Goal: Task Accomplishment & Management: Complete application form

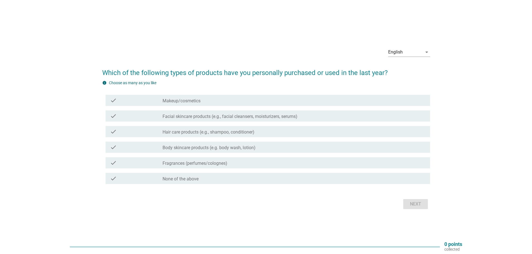
click at [212, 98] on div "check_box_outline_blank Makeup/cosmetics" at bounding box center [294, 100] width 263 height 7
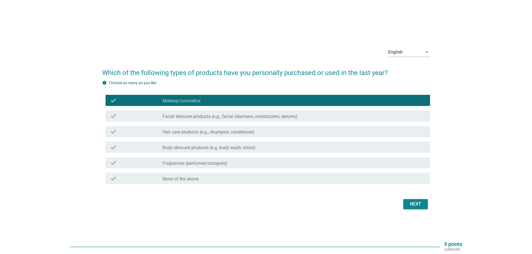
click at [210, 115] on label "Facial skincare products (e.g., facial cleansers, moisturizers, serums)" at bounding box center [230, 117] width 135 height 6
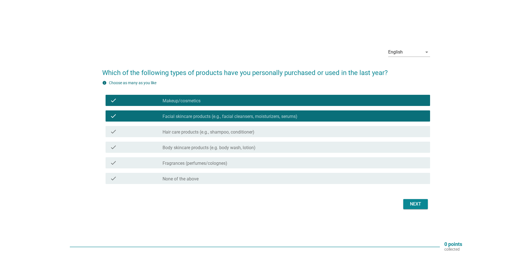
click at [203, 129] on div "check_box_outline_blank Hair care products (e.g., shampoo, conditioner)" at bounding box center [294, 131] width 263 height 7
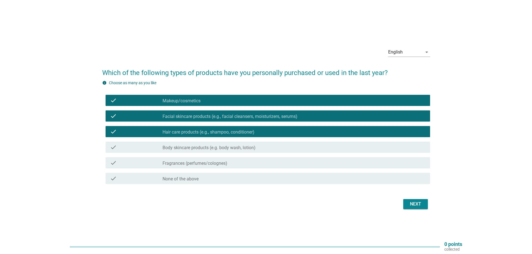
click at [197, 144] on div "check check_box_outline_blank Body skincare products (e.g. body wash, lotion)" at bounding box center [268, 147] width 325 height 11
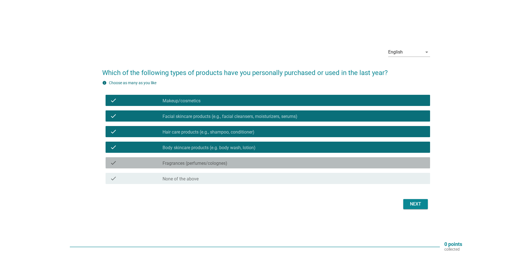
drag, startPoint x: 195, startPoint y: 161, endPoint x: 192, endPoint y: 157, distance: 4.2
click at [194, 161] on div "check_box_outline_blank Fragrances (perfumes/colognes)" at bounding box center [294, 163] width 263 height 7
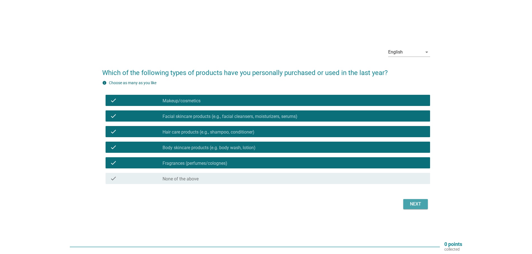
click at [408, 204] on div "Next" at bounding box center [416, 204] width 16 height 7
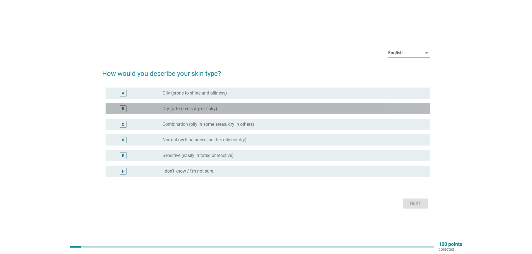
click at [231, 108] on div "radio_button_unchecked Dry (often feels dry or flaky)" at bounding box center [292, 109] width 259 height 6
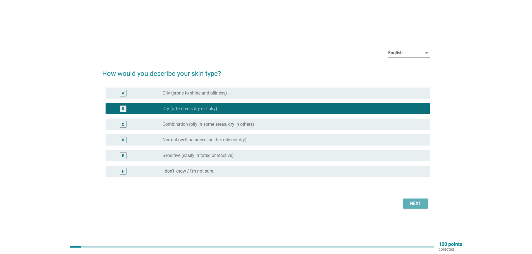
click at [415, 203] on div "Next" at bounding box center [416, 204] width 16 height 7
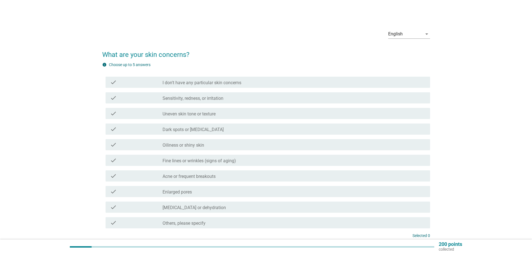
click at [219, 130] on label "Dark spots or [MEDICAL_DATA]" at bounding box center [193, 130] width 61 height 6
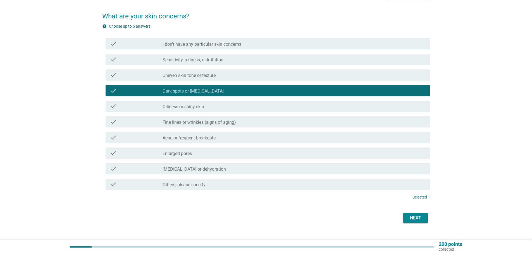
scroll to position [49, 0]
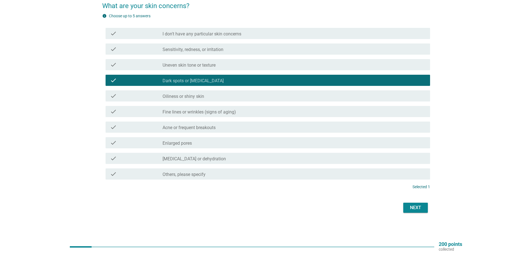
click at [208, 110] on label "Fine lines or wrinkles (signs of aging)" at bounding box center [199, 112] width 73 height 6
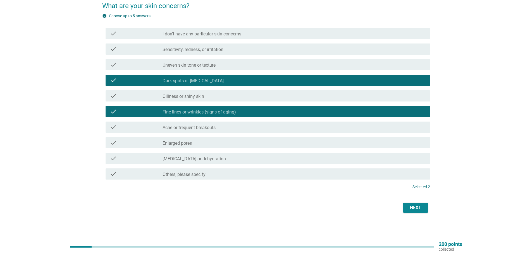
click at [213, 143] on div "check_box_outline_blank Enlarged pores" at bounding box center [294, 143] width 263 height 7
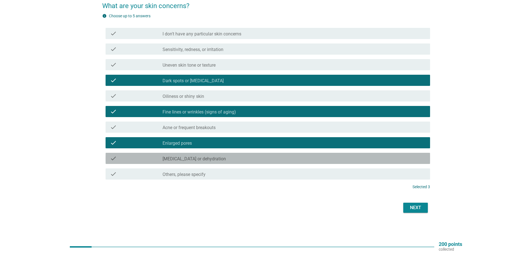
click at [213, 158] on div "check_box_outline_blank [MEDICAL_DATA] or dehydration" at bounding box center [294, 158] width 263 height 7
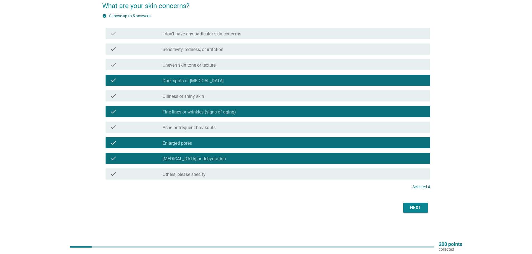
click at [419, 207] on div "Next" at bounding box center [416, 208] width 16 height 7
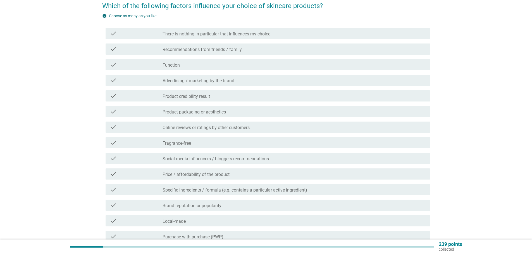
scroll to position [0, 0]
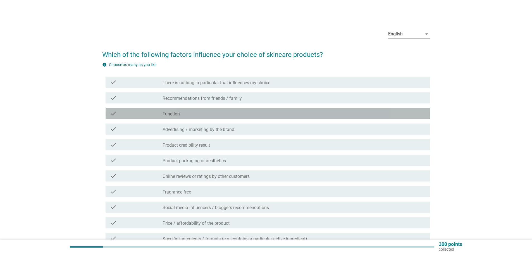
click at [250, 117] on div "check check_box_outline_blank Function" at bounding box center [268, 113] width 325 height 11
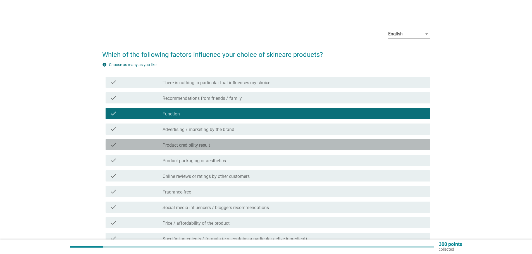
click at [261, 146] on div "check_box_outline_blank Product credibility result" at bounding box center [294, 145] width 263 height 7
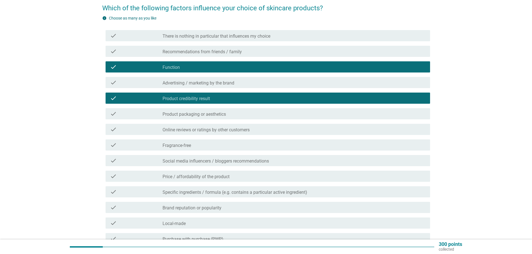
scroll to position [56, 0]
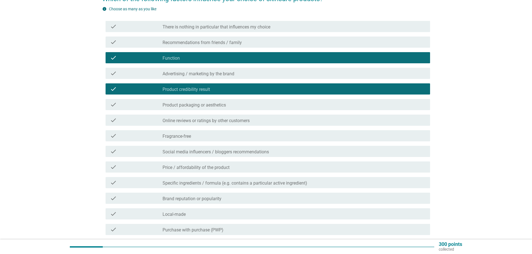
click at [257, 121] on div "check_box_outline_blank Online reviews or ratings by other customers" at bounding box center [294, 120] width 263 height 7
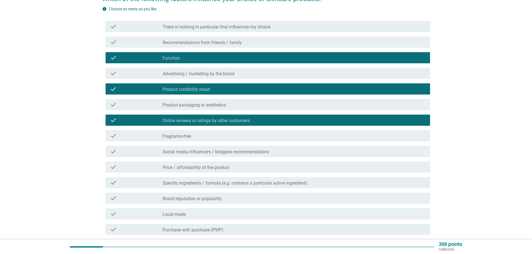
click at [239, 137] on div "check_box_outline_blank Fragrance-free" at bounding box center [294, 136] width 263 height 7
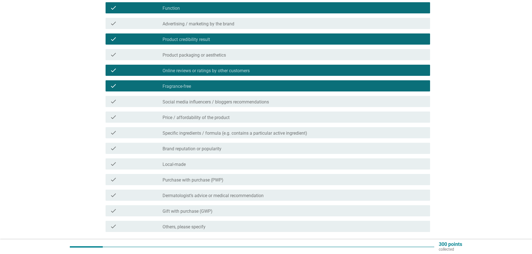
scroll to position [112, 0]
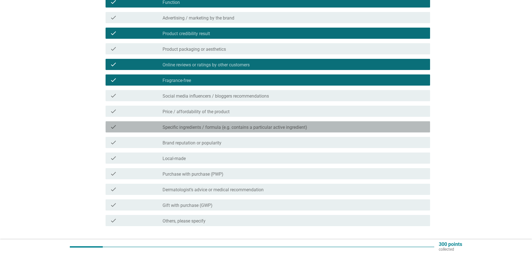
click at [239, 126] on label "Specific ingredients / formula (e.g. contains a particular active ingredient)" at bounding box center [235, 128] width 145 height 6
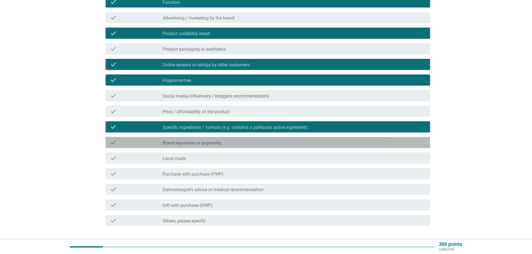
click at [237, 144] on div "check_box_outline_blank Brand reputation or popularity" at bounding box center [294, 142] width 263 height 7
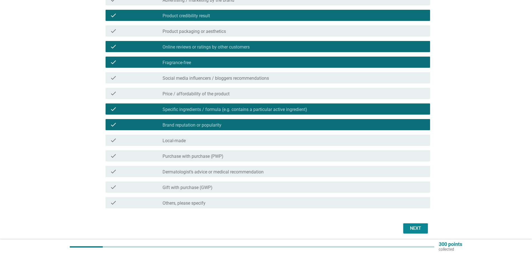
scroll to position [140, 0]
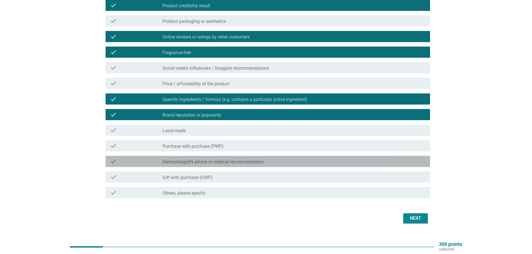
click at [223, 160] on label "Dermatologist’s advice or medical recommendation" at bounding box center [213, 162] width 101 height 6
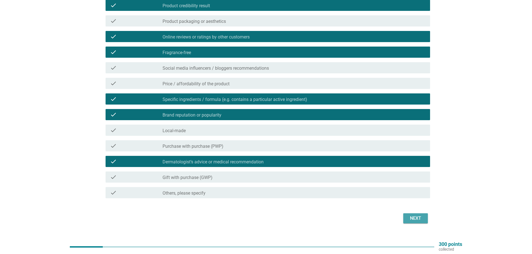
click at [413, 217] on div "Next" at bounding box center [416, 218] width 16 height 7
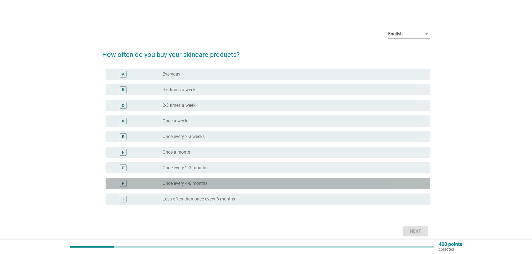
click at [198, 179] on div "H radio_button_unchecked Once every 4-6 months" at bounding box center [268, 183] width 325 height 11
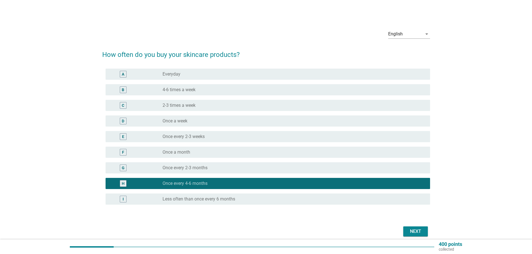
click at [413, 231] on div "Next" at bounding box center [416, 231] width 16 height 7
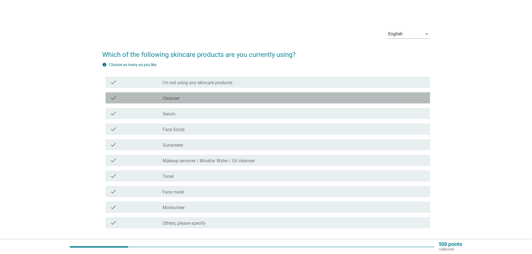
click at [220, 101] on div "check_box_outline_blank Cleanser" at bounding box center [294, 98] width 263 height 7
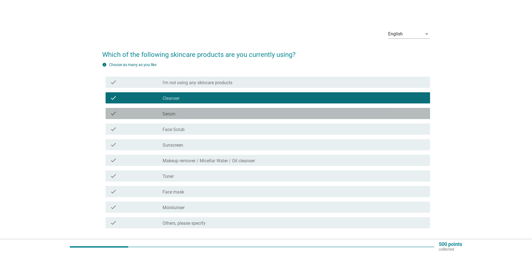
click at [220, 113] on div "check_box_outline_blank Serum" at bounding box center [294, 113] width 263 height 7
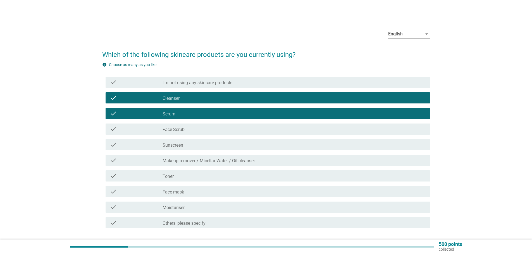
click at [202, 161] on label "Makeup remover / Micellar Water / Oil cleanser" at bounding box center [209, 161] width 92 height 6
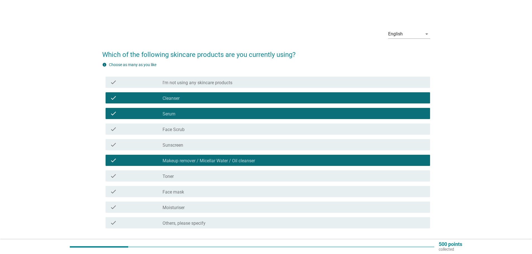
click at [199, 176] on div "check_box_outline_blank Toner" at bounding box center [294, 176] width 263 height 7
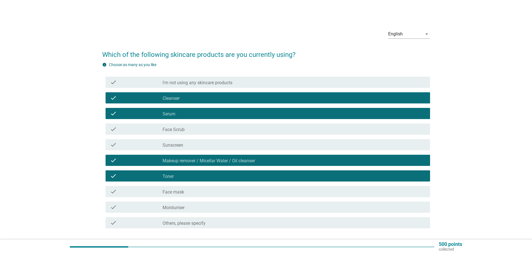
click at [196, 192] on div "check_box_outline_blank Face mask" at bounding box center [294, 192] width 263 height 7
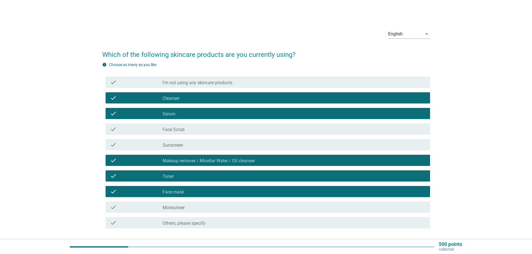
click at [189, 205] on div "check_box_outline_blank Moisturiser" at bounding box center [294, 207] width 263 height 7
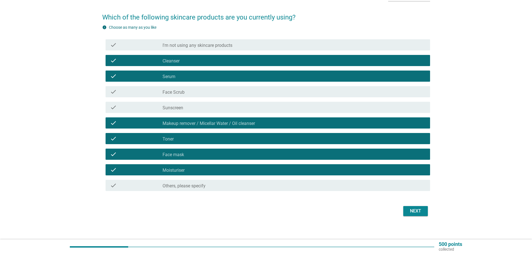
scroll to position [41, 0]
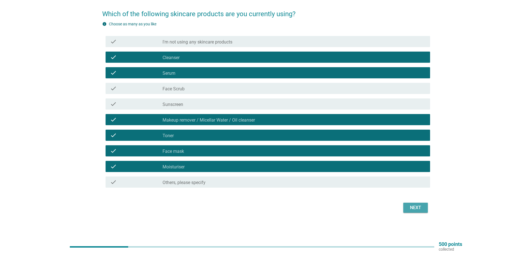
click at [416, 206] on div "Next" at bounding box center [416, 208] width 16 height 7
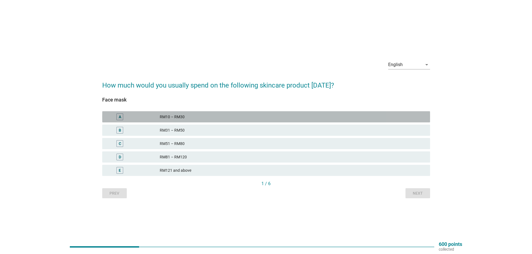
click at [185, 117] on div "RM10 – RM30" at bounding box center [293, 117] width 266 height 7
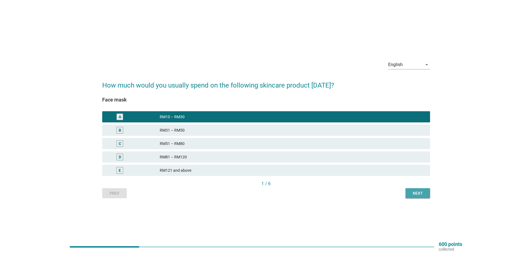
click at [424, 190] on button "Next" at bounding box center [418, 194] width 25 height 10
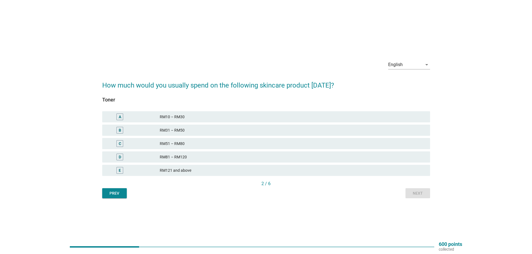
click at [199, 127] on div "RM31 – RM50" at bounding box center [293, 130] width 266 height 7
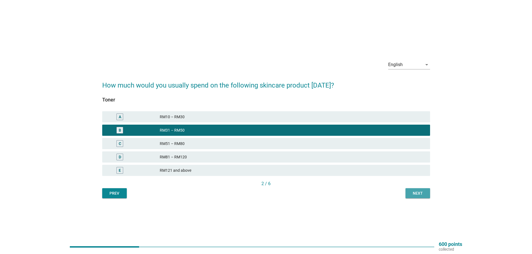
click at [420, 194] on div "Next" at bounding box center [418, 194] width 16 height 6
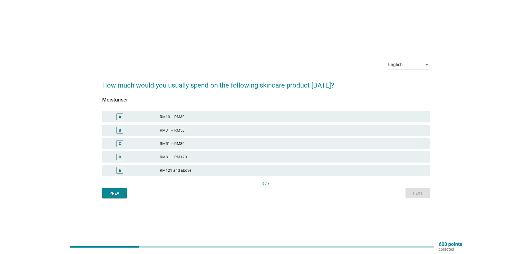
click at [196, 142] on div "RM51 – RM80" at bounding box center [293, 143] width 266 height 7
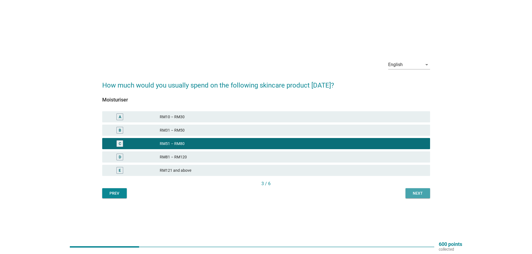
click at [418, 194] on div "Next" at bounding box center [418, 194] width 16 height 6
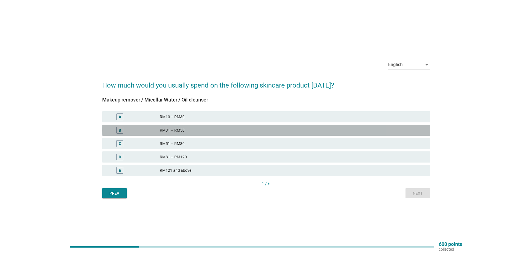
click at [197, 128] on div "RM31 – RM50" at bounding box center [293, 130] width 266 height 7
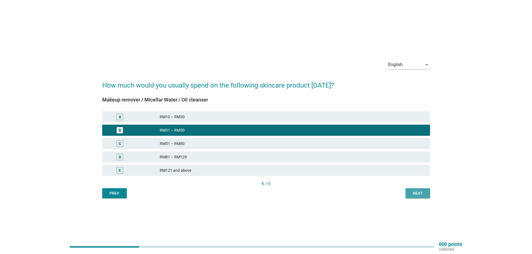
click at [418, 194] on div "Next" at bounding box center [418, 194] width 16 height 6
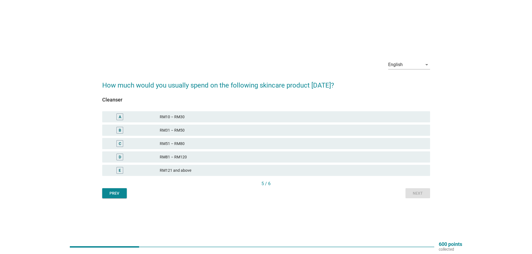
click at [200, 128] on div "RM31 – RM50" at bounding box center [293, 130] width 266 height 7
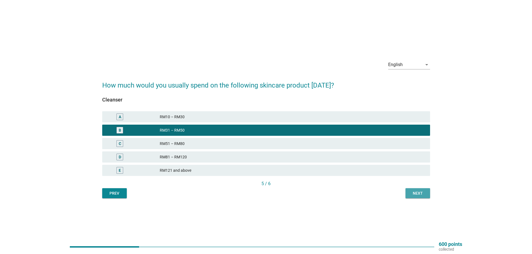
click at [419, 194] on div "Next" at bounding box center [418, 194] width 16 height 6
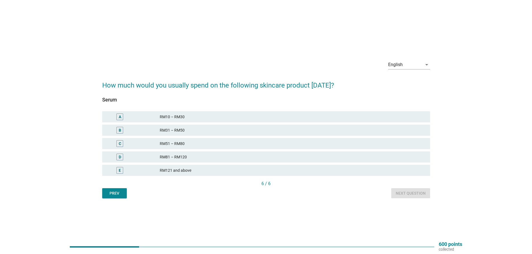
click at [204, 156] on div "RM81 – RM120" at bounding box center [293, 157] width 266 height 7
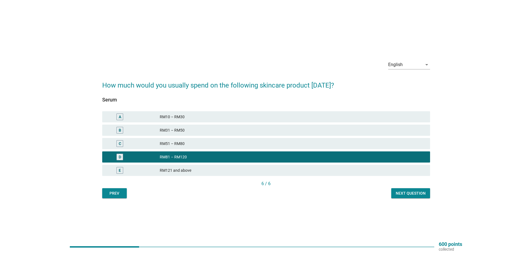
click at [410, 194] on div "Next question" at bounding box center [411, 194] width 30 height 6
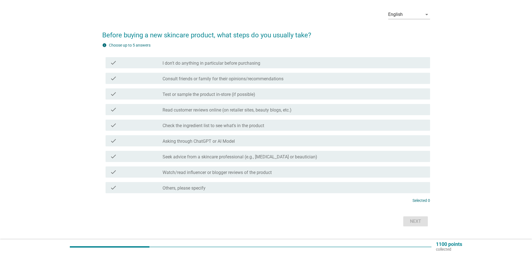
scroll to position [28, 0]
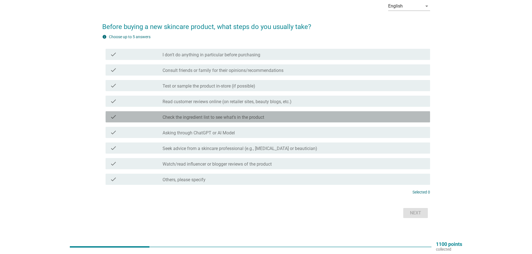
click at [255, 117] on label "Check the ingredient list to see what’s in the product" at bounding box center [214, 118] width 102 height 6
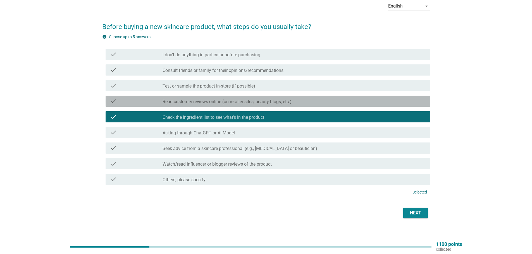
click at [257, 104] on label "Read customer reviews online (on retailer sites, beauty blogs, etc.)" at bounding box center [227, 102] width 129 height 6
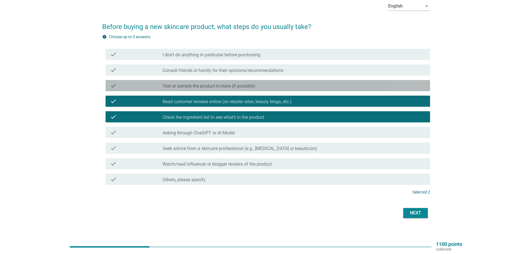
click at [265, 85] on div "check_box_outline_blank Test or sample the product in-store (if possible)" at bounding box center [294, 85] width 263 height 7
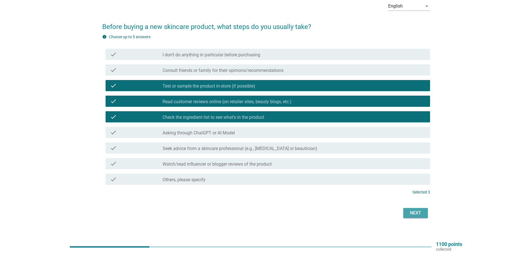
click at [423, 212] on div "Next" at bounding box center [416, 213] width 16 height 7
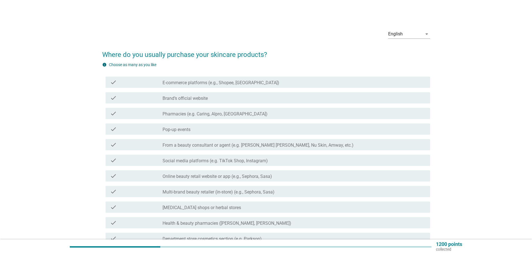
click at [232, 101] on div "check check_box_outline_blank Brand’s official website" at bounding box center [268, 97] width 325 height 11
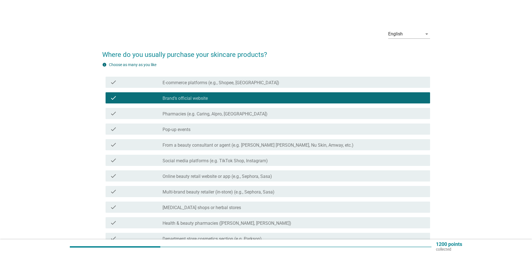
click at [236, 115] on label "Pharmacies (e.g. Caring, Alpro, [GEOGRAPHIC_DATA])" at bounding box center [215, 114] width 105 height 6
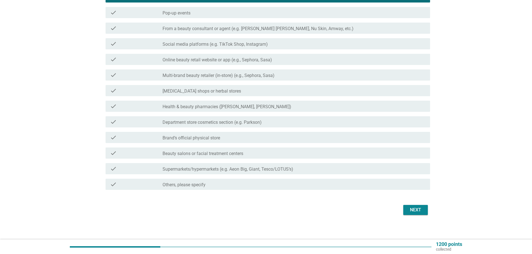
scroll to position [119, 0]
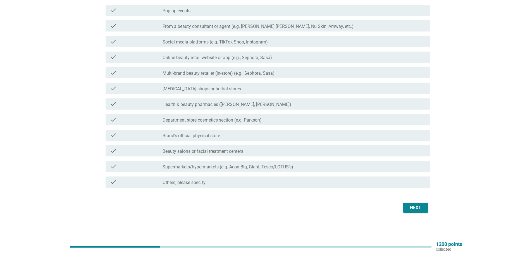
click at [270, 139] on div "check check_box_outline_blank Brand’s official physical store" at bounding box center [268, 135] width 325 height 11
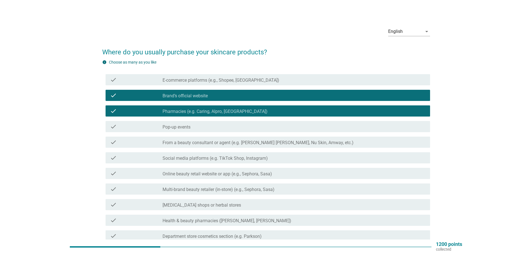
scroll to position [0, 0]
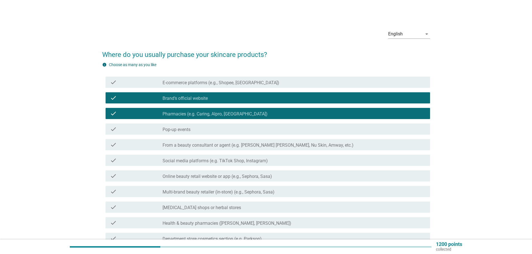
drag, startPoint x: 258, startPoint y: 100, endPoint x: 258, endPoint y: 103, distance: 3.1
click at [258, 100] on div "check_box_outline_blank Brand’s official website" at bounding box center [294, 98] width 263 height 7
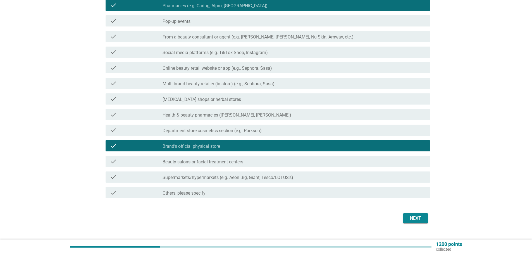
scroll to position [112, 0]
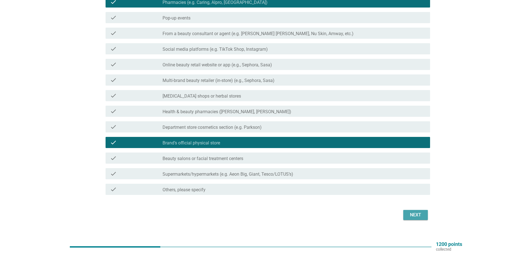
click at [419, 213] on div "Next" at bounding box center [416, 215] width 16 height 7
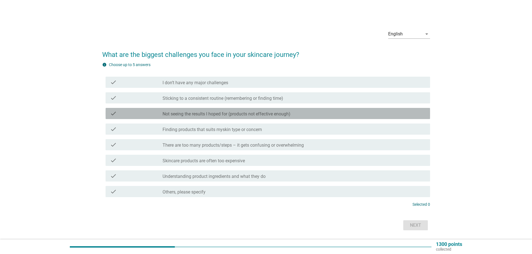
click at [256, 112] on label "Not seeing the results I hoped for (products not effective enough)" at bounding box center [227, 114] width 128 height 6
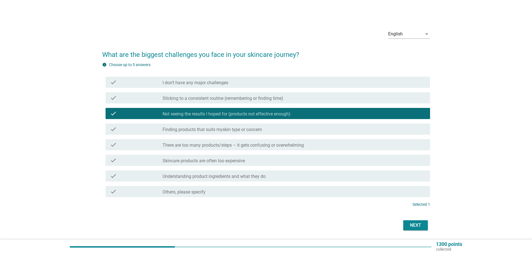
click at [411, 225] on div "Next" at bounding box center [416, 225] width 16 height 7
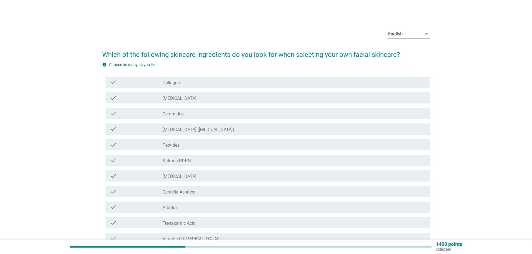
click at [247, 104] on div "check check_box_outline_blank [MEDICAL_DATA]" at bounding box center [266, 98] width 328 height 16
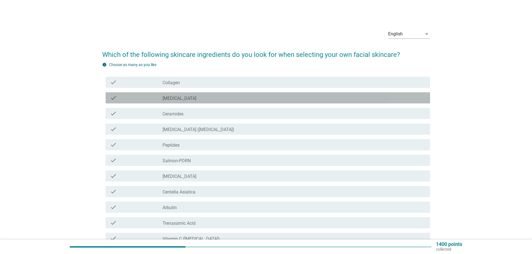
click at [249, 98] on div "check_box_outline_blank [MEDICAL_DATA]" at bounding box center [294, 98] width 263 height 7
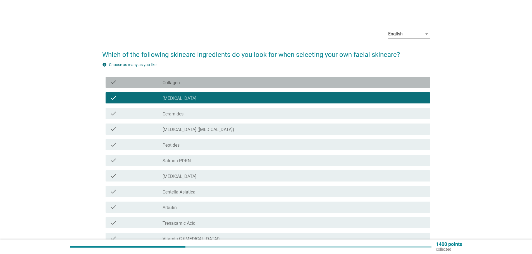
click at [252, 84] on div "check_box_outline_blank Collagen" at bounding box center [294, 82] width 263 height 7
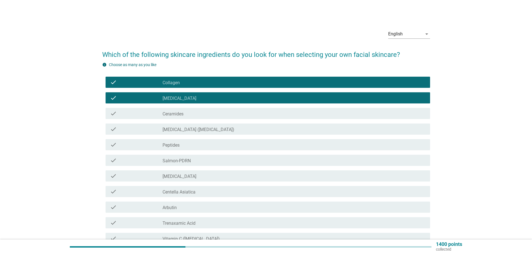
click at [240, 130] on div "check_box_outline_blank [MEDICAL_DATA] ([MEDICAL_DATA])" at bounding box center [294, 129] width 263 height 7
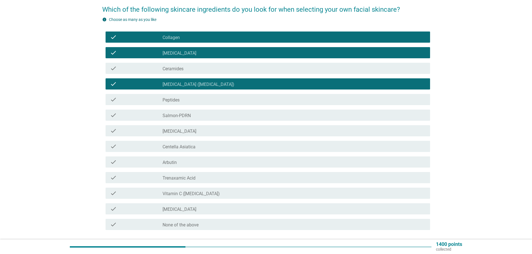
scroll to position [56, 0]
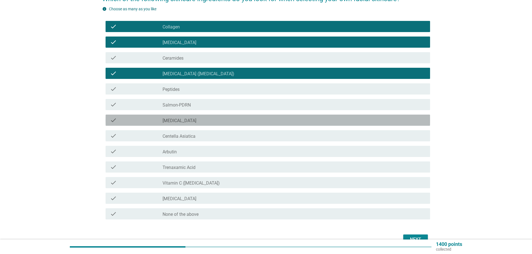
click at [239, 122] on div "check_box_outline_blank [MEDICAL_DATA]" at bounding box center [294, 120] width 263 height 7
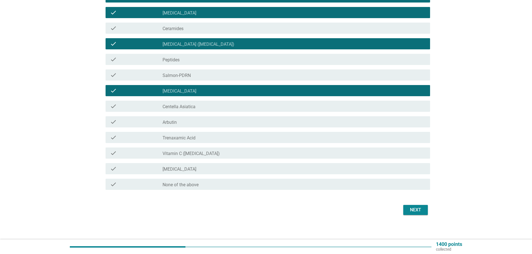
scroll to position [88, 0]
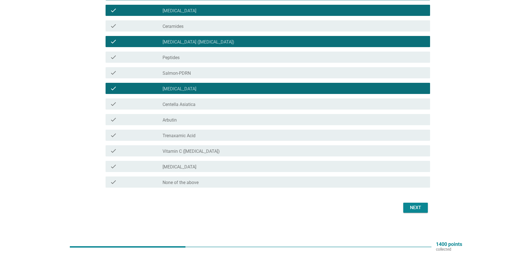
click at [229, 154] on div "check_box_outline_blank Vitamin C ([MEDICAL_DATA])" at bounding box center [294, 151] width 263 height 7
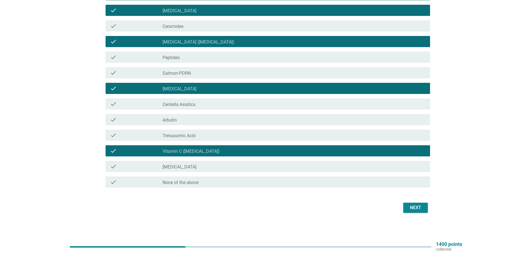
click at [228, 165] on div "check_box_outline_blank [MEDICAL_DATA]" at bounding box center [294, 166] width 263 height 7
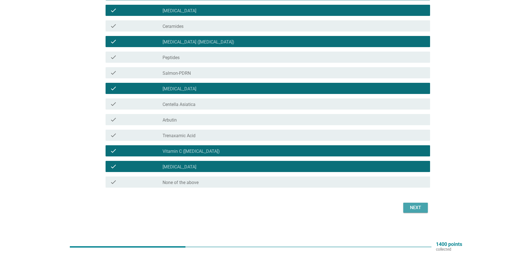
click at [417, 206] on div "Next" at bounding box center [416, 208] width 16 height 7
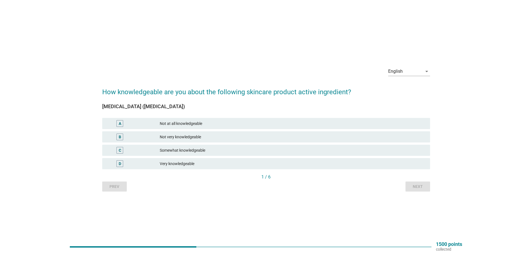
click at [208, 149] on div "Somewhat knowledgeable" at bounding box center [293, 150] width 266 height 7
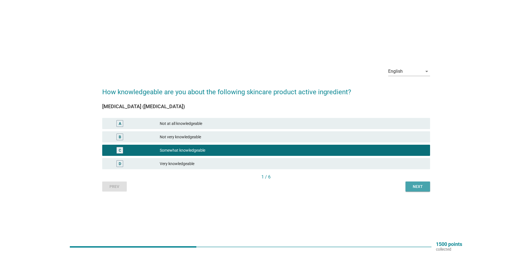
click at [413, 185] on div "Next" at bounding box center [418, 187] width 16 height 6
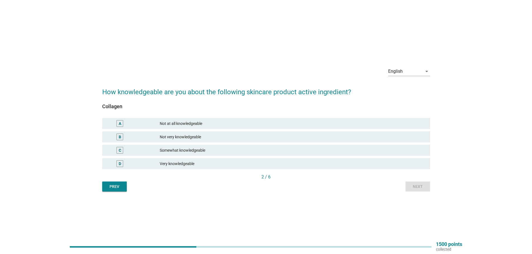
click at [219, 151] on div "Somewhat knowledgeable" at bounding box center [293, 150] width 266 height 7
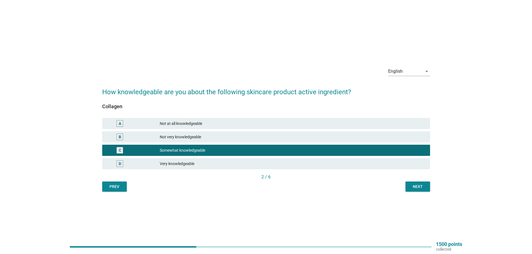
click at [414, 187] on div "Next" at bounding box center [418, 187] width 16 height 6
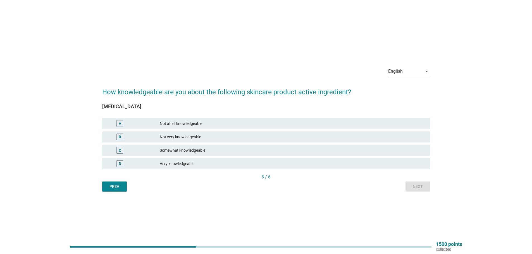
click at [237, 137] on div "Not very knowledgeable" at bounding box center [293, 137] width 266 height 7
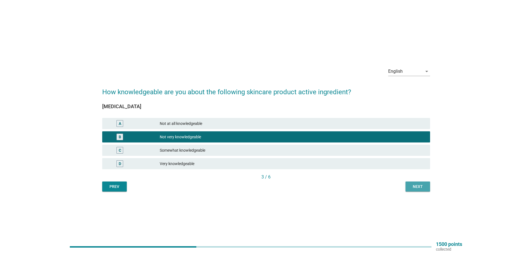
click at [409, 188] on button "Next" at bounding box center [418, 187] width 25 height 10
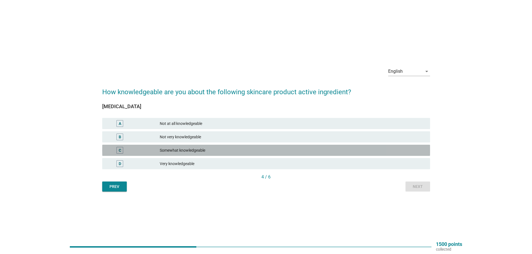
click at [235, 148] on div "Somewhat knowledgeable" at bounding box center [293, 150] width 266 height 7
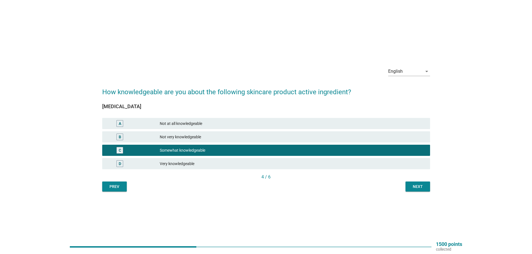
click at [416, 185] on div "Next" at bounding box center [418, 187] width 16 height 6
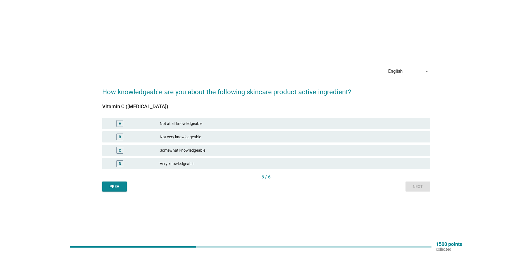
click at [275, 152] on div "Somewhat knowledgeable" at bounding box center [293, 150] width 266 height 7
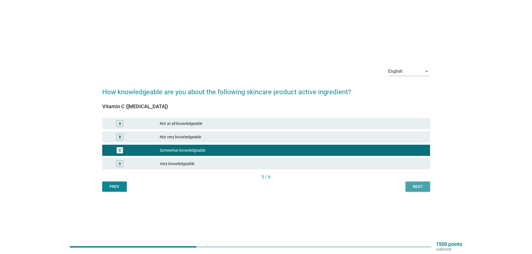
click at [415, 188] on div "Next" at bounding box center [418, 187] width 16 height 6
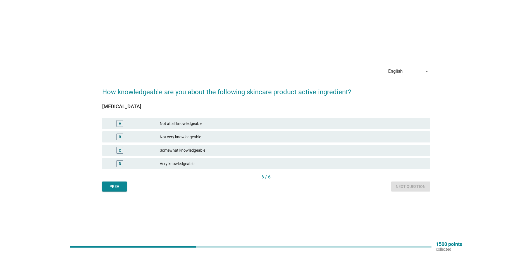
click at [185, 152] on div "Somewhat knowledgeable" at bounding box center [293, 150] width 266 height 7
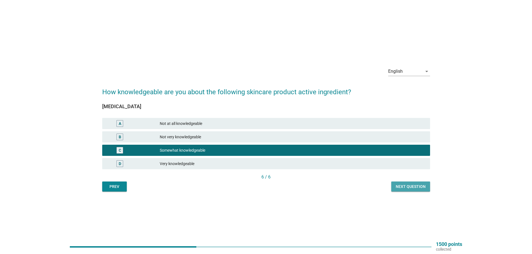
click at [402, 185] on div "Next question" at bounding box center [411, 187] width 30 height 6
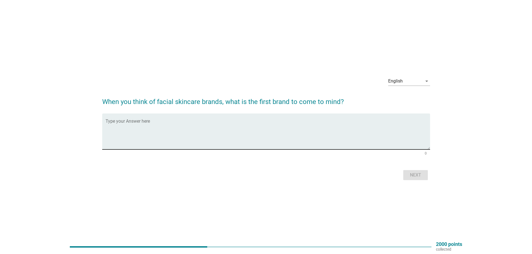
click at [209, 119] on div "Type your Answer here" at bounding box center [268, 132] width 325 height 36
type textarea "Innisfree"
click at [410, 175] on div "Next" at bounding box center [416, 175] width 16 height 7
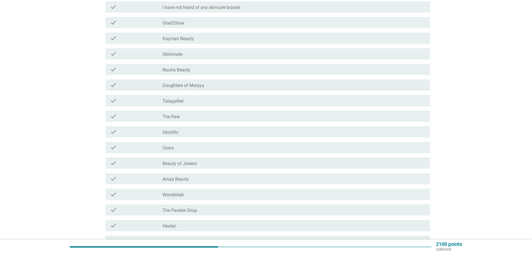
scroll to position [84, 0]
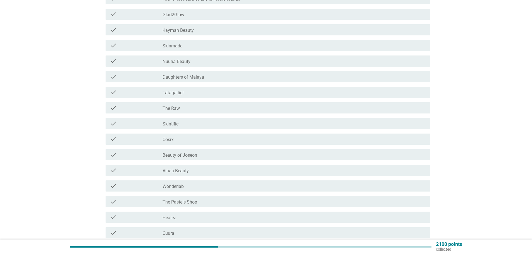
click at [184, 123] on div "check_box_outline_blank Skintific" at bounding box center [294, 123] width 263 height 7
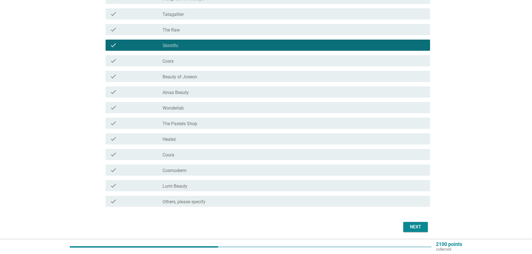
scroll to position [168, 0]
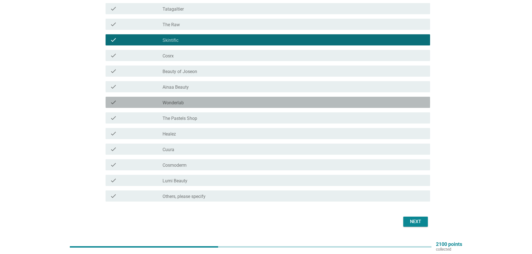
click at [211, 104] on div "check_box_outline_blank Wonderlab" at bounding box center [294, 102] width 263 height 7
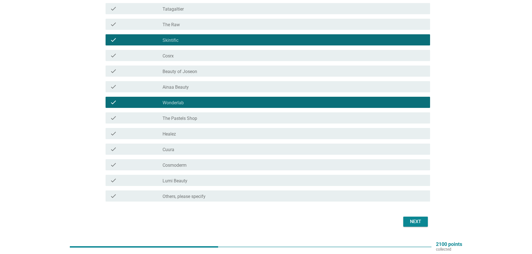
click at [194, 166] on div "check_box_outline_blank Cosmoderm" at bounding box center [294, 165] width 263 height 7
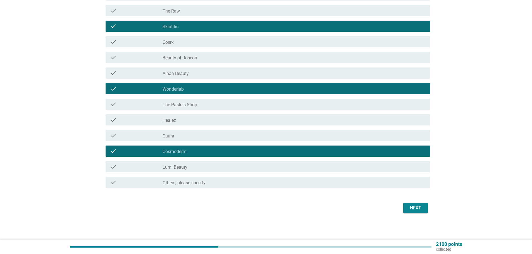
scroll to position [182, 0]
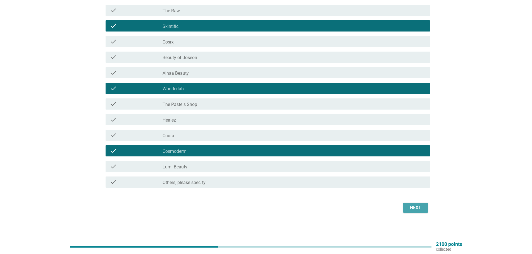
click at [414, 208] on div "Next" at bounding box center [416, 208] width 16 height 7
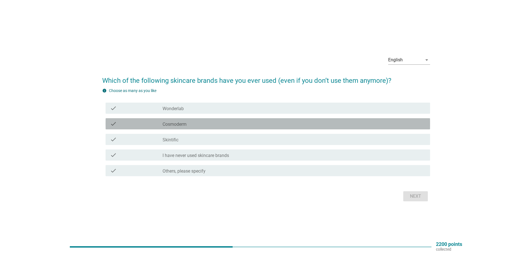
click at [224, 123] on div "check_box_outline_blank Cosmoderm" at bounding box center [294, 124] width 263 height 7
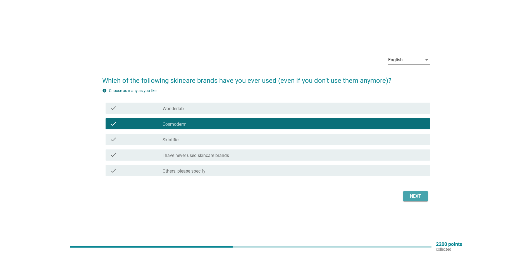
click at [409, 197] on div "Next" at bounding box center [416, 196] width 16 height 7
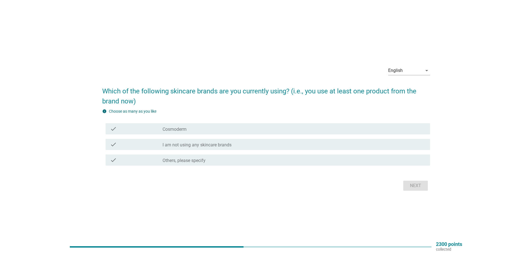
click at [240, 162] on div "check_box Others, please specify" at bounding box center [294, 160] width 263 height 7
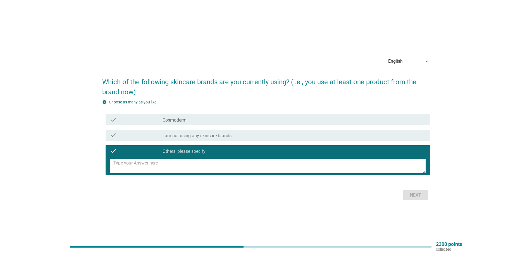
click at [241, 165] on textarea at bounding box center [269, 166] width 312 height 14
type textarea "Innisfree"
click at [416, 194] on div "Next" at bounding box center [416, 195] width 16 height 7
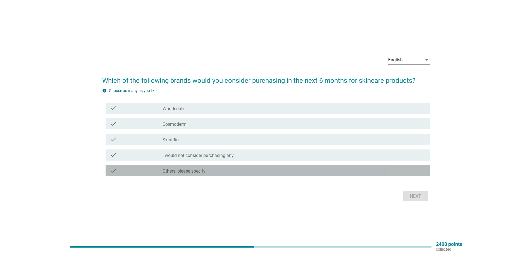
click at [220, 168] on div "check_box Others, please specify" at bounding box center [294, 171] width 263 height 7
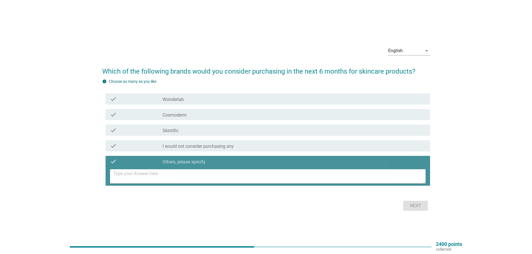
click at [221, 176] on textarea at bounding box center [269, 177] width 312 height 14
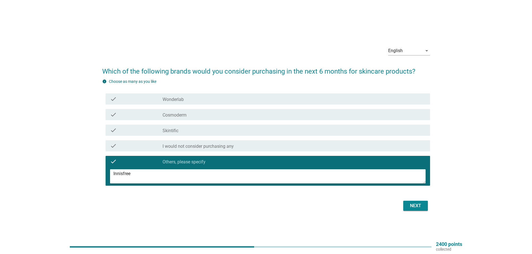
type textarea "Innisfree"
click at [421, 204] on div "Next" at bounding box center [416, 206] width 16 height 7
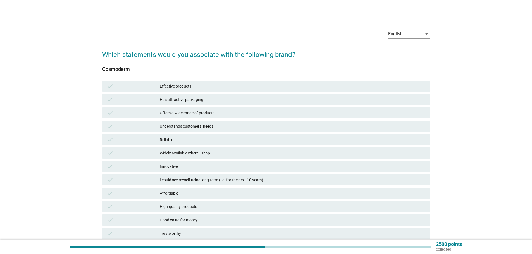
click at [269, 113] on div "Offers a wide range of products" at bounding box center [293, 113] width 266 height 7
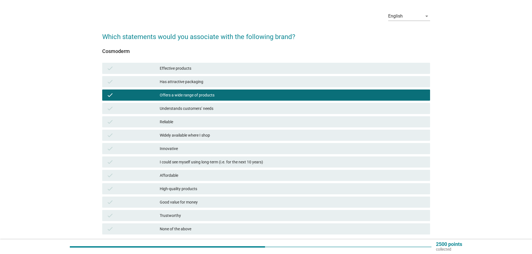
scroll to position [28, 0]
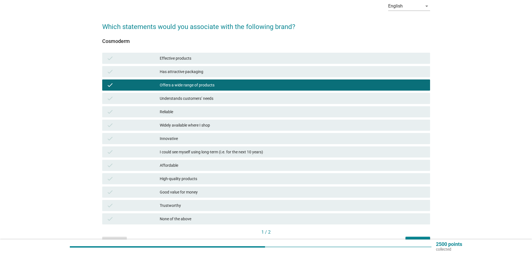
click at [223, 142] on div "Innovative" at bounding box center [293, 138] width 266 height 7
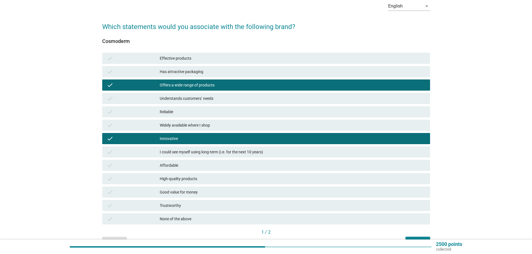
click at [218, 165] on div "Affordable" at bounding box center [293, 165] width 266 height 7
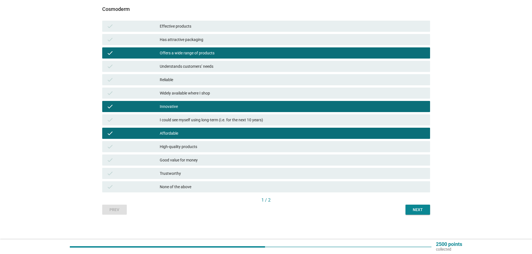
scroll to position [60, 0]
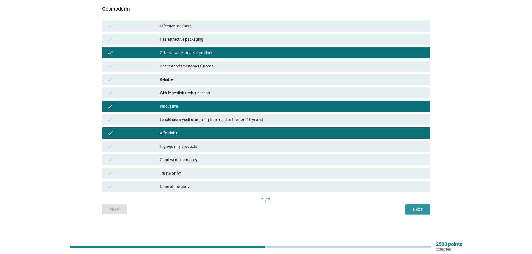
click at [420, 209] on div "Next" at bounding box center [418, 210] width 16 height 6
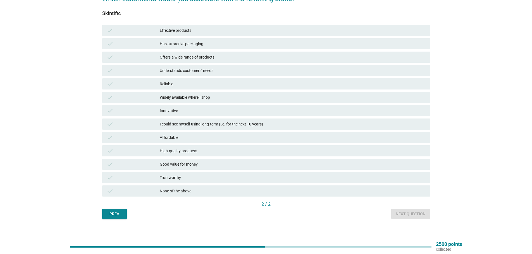
scroll to position [28, 0]
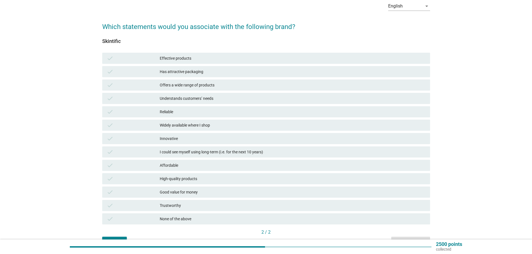
click at [239, 62] on div "check Effective products" at bounding box center [266, 58] width 328 height 11
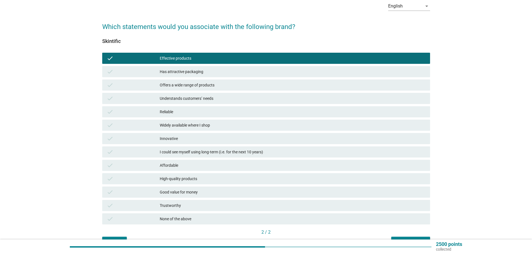
click at [211, 166] on div "Affordable" at bounding box center [293, 165] width 266 height 7
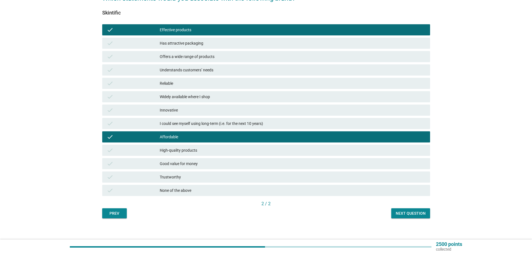
scroll to position [60, 0]
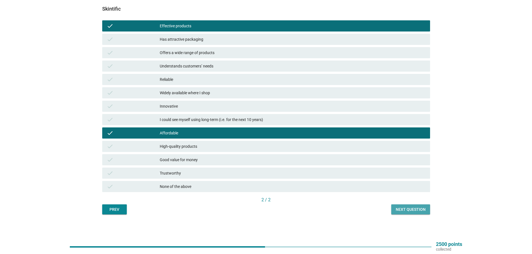
click at [412, 207] on div "Next question" at bounding box center [411, 210] width 30 height 6
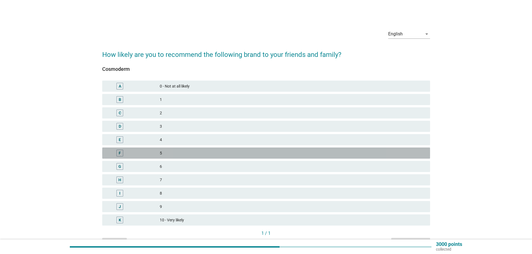
click at [284, 149] on div "F 5" at bounding box center [266, 153] width 328 height 11
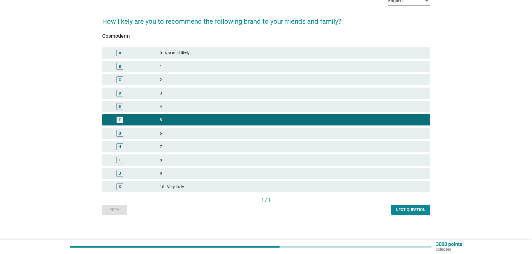
scroll to position [34, 0]
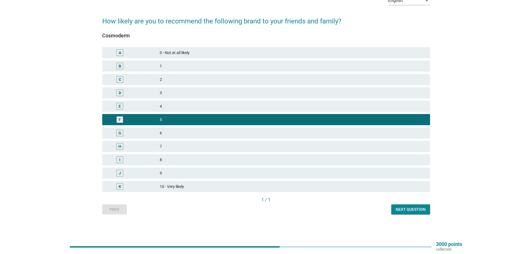
click at [421, 208] on div "Next question" at bounding box center [411, 210] width 30 height 6
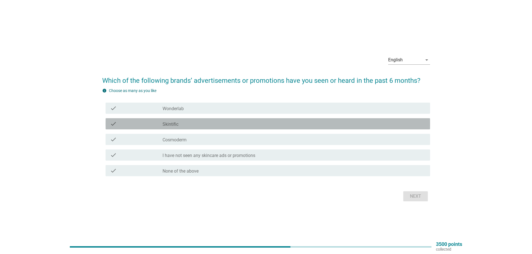
click at [211, 121] on div "check_box_outline_blank Skintific" at bounding box center [294, 124] width 263 height 7
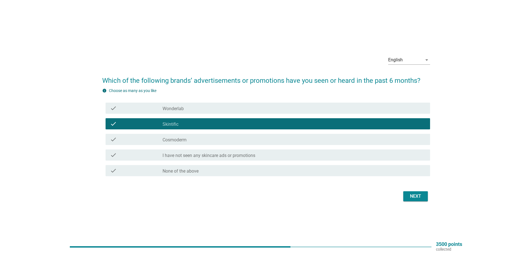
click at [206, 139] on div "check_box_outline_blank Cosmoderm" at bounding box center [294, 139] width 263 height 7
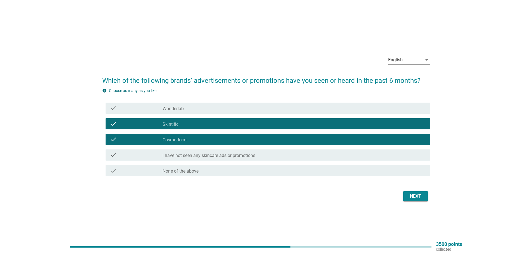
click at [415, 196] on div "Next" at bounding box center [416, 196] width 16 height 7
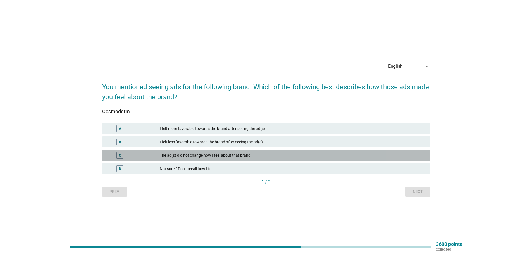
click at [294, 156] on div "The ad(s) did not change how I feel about that brand" at bounding box center [293, 155] width 266 height 7
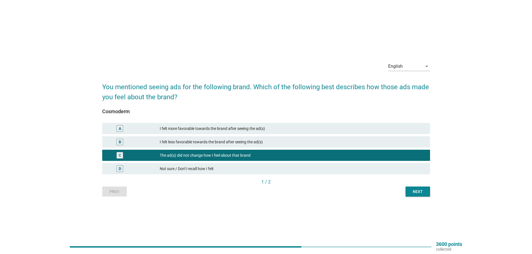
click at [421, 191] on div "Next" at bounding box center [418, 192] width 16 height 6
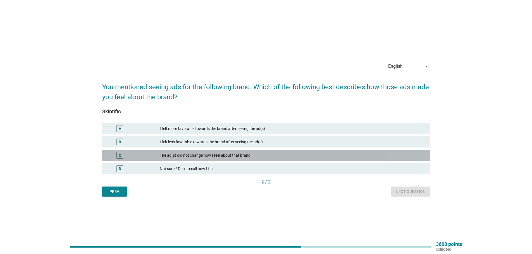
drag, startPoint x: 256, startPoint y: 154, endPoint x: 321, endPoint y: 163, distance: 65.3
click at [256, 154] on div "The ad(s) did not change how I feel about that brand" at bounding box center [293, 155] width 266 height 7
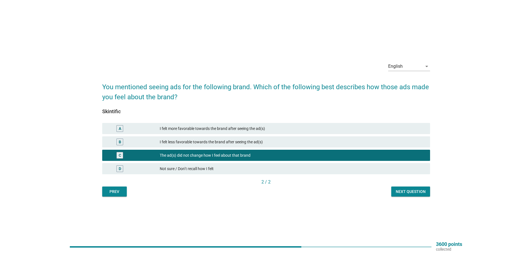
click at [409, 191] on div "Next question" at bounding box center [411, 192] width 30 height 6
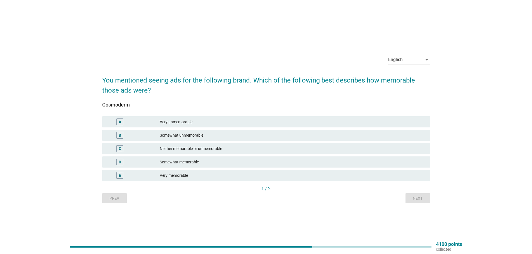
drag, startPoint x: 341, startPoint y: 148, endPoint x: 348, endPoint y: 154, distance: 10.1
click at [341, 148] on div "Neither memorable or unmemorable" at bounding box center [293, 149] width 266 height 7
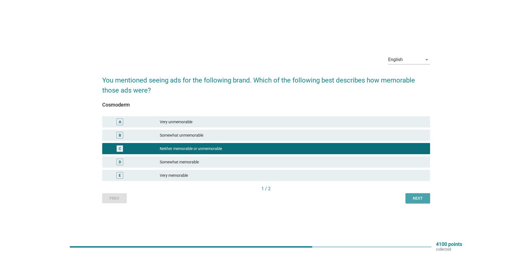
click at [423, 197] on div "Next" at bounding box center [418, 199] width 16 height 6
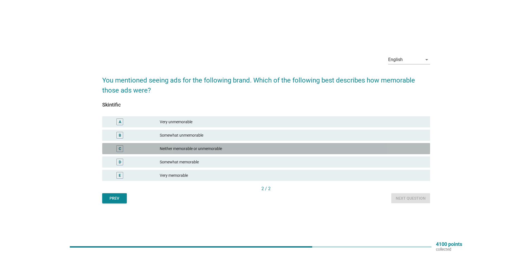
click at [249, 144] on div "C Neither memorable or unmemorable" at bounding box center [266, 148] width 328 height 11
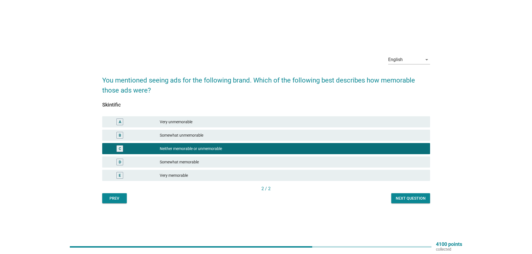
click at [409, 198] on div "Next question" at bounding box center [411, 199] width 30 height 6
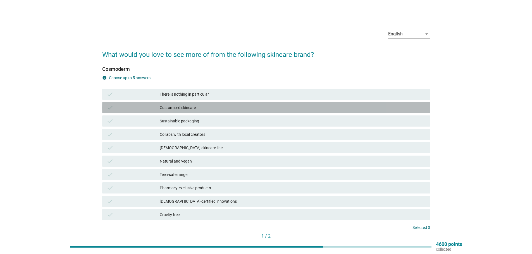
click at [232, 108] on div "Customised skincare" at bounding box center [293, 107] width 266 height 7
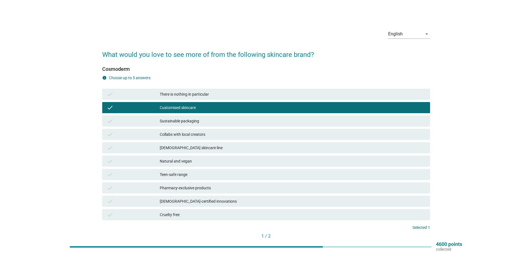
scroll to position [28, 0]
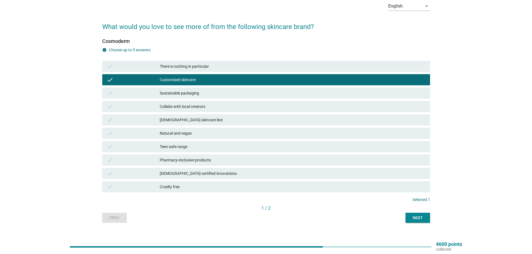
click at [421, 217] on div "Next" at bounding box center [418, 218] width 16 height 6
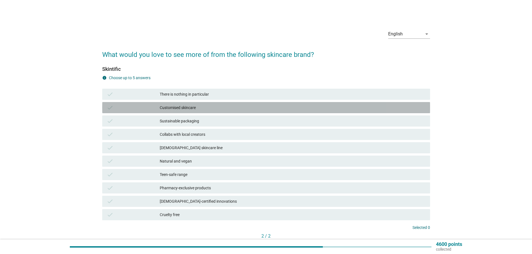
click at [223, 109] on div "Customised skincare" at bounding box center [293, 107] width 266 height 7
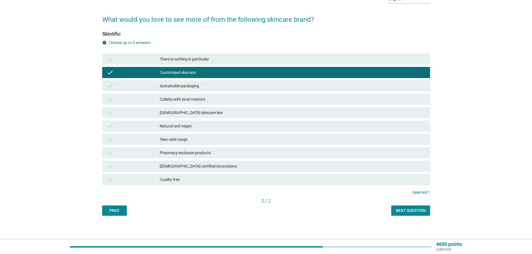
scroll to position [36, 0]
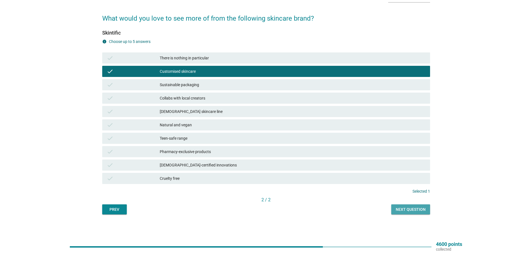
click at [402, 210] on div "Next question" at bounding box center [411, 210] width 30 height 6
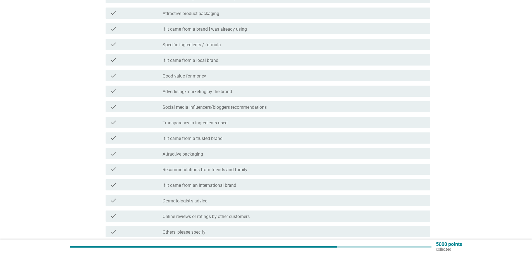
scroll to position [112, 0]
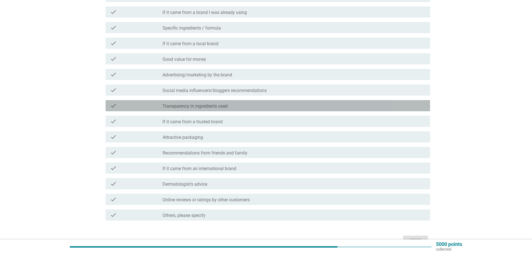
click at [252, 106] on div "check_box_outline_blank Transparency in ingredients used" at bounding box center [294, 106] width 263 height 7
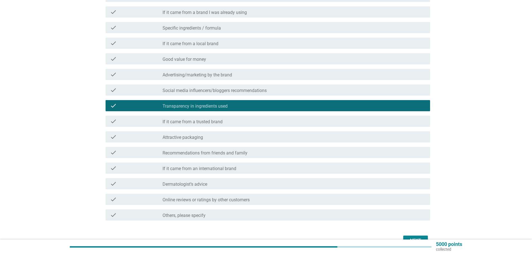
click at [258, 123] on div "check_box_outline_blank If it came from a trusted brand" at bounding box center [294, 121] width 263 height 7
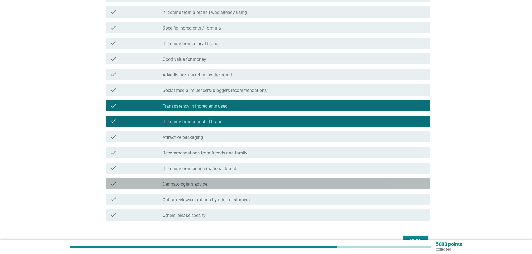
click at [253, 181] on div "check_box_outline_blank Dermatologist’s advice" at bounding box center [294, 184] width 263 height 7
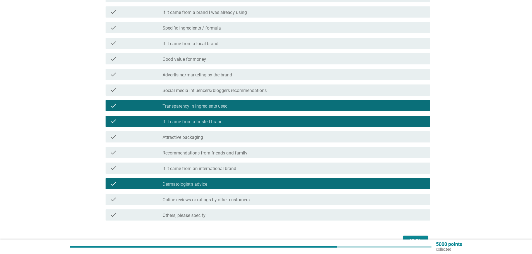
click at [251, 198] on div "check_box_outline_blank Online reviews or ratings by other customers" at bounding box center [294, 199] width 263 height 7
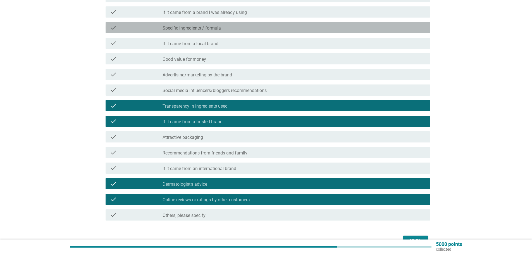
click at [263, 26] on div "check_box_outline_blank Specific ingredients / formula" at bounding box center [294, 27] width 263 height 7
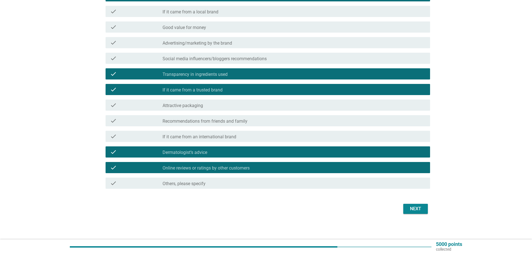
scroll to position [145, 0]
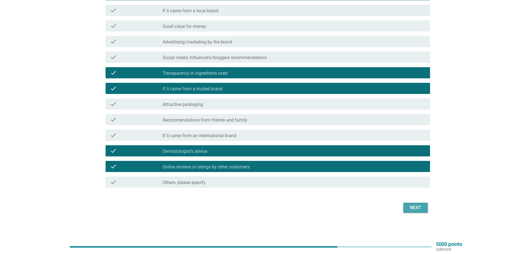
click at [408, 207] on div "Next" at bounding box center [416, 208] width 16 height 7
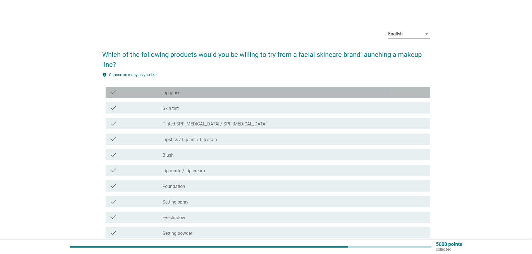
click at [251, 92] on div "check_box_outline_blank Lip gloss" at bounding box center [294, 92] width 263 height 7
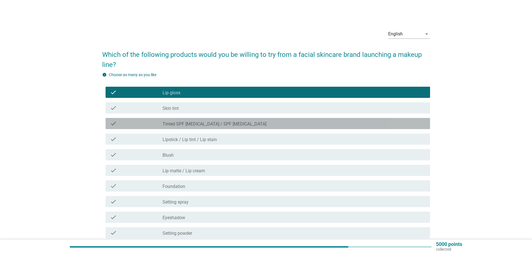
click at [264, 124] on div "check_box_outline_blank Tinted SPF [MEDICAL_DATA] / SPF [MEDICAL_DATA]" at bounding box center [294, 123] width 263 height 7
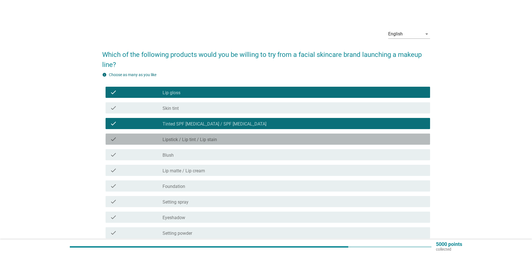
click at [262, 136] on div "check_box_outline_blank Lipstick / Lip tint / Lip stain" at bounding box center [294, 139] width 263 height 7
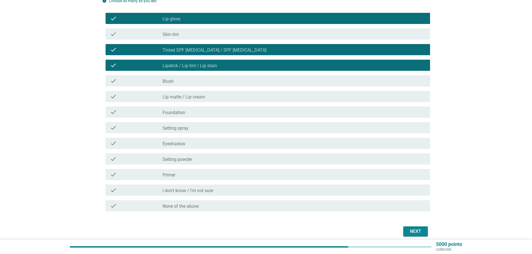
scroll to position [84, 0]
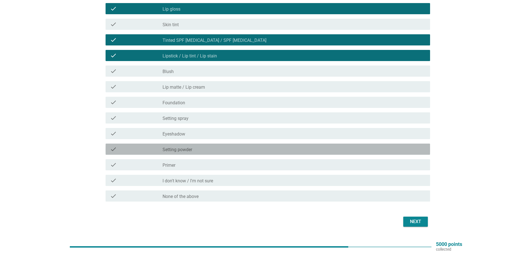
click at [242, 147] on div "check_box_outline_blank Setting powder" at bounding box center [294, 149] width 263 height 7
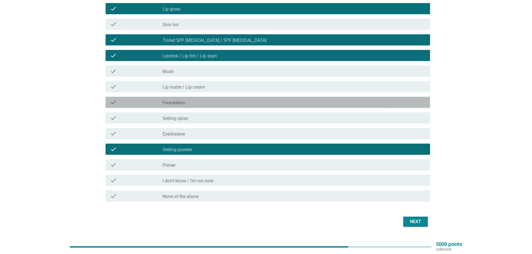
click at [225, 102] on div "check_box_outline_blank Foundation" at bounding box center [294, 102] width 263 height 7
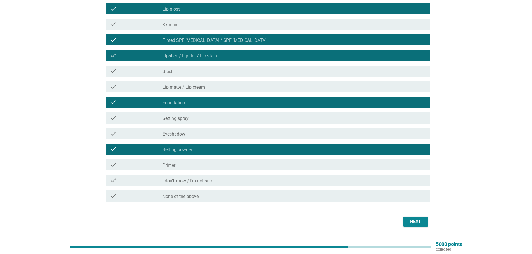
click at [415, 221] on div "Next" at bounding box center [416, 222] width 16 height 7
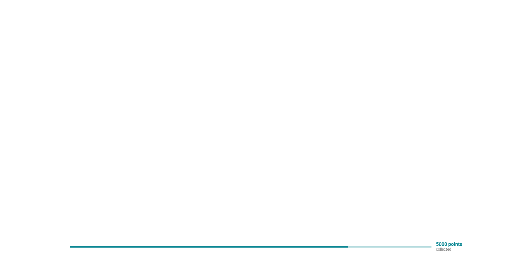
scroll to position [0, 0]
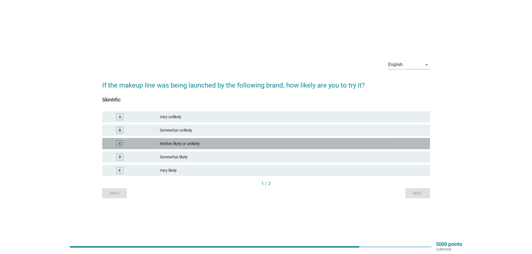
click at [238, 146] on div "Neither likely or unlikely" at bounding box center [293, 143] width 266 height 7
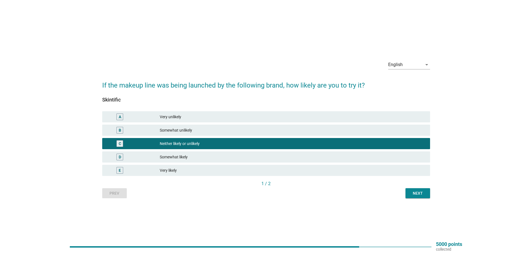
click at [414, 193] on div "Next" at bounding box center [418, 194] width 16 height 6
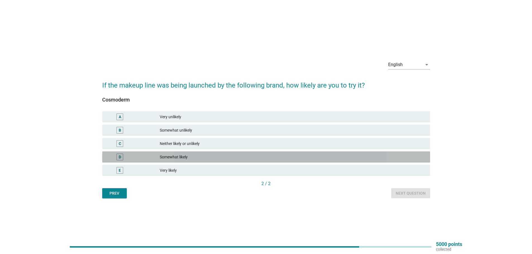
click at [221, 158] on div "Somewhat likely" at bounding box center [293, 157] width 266 height 7
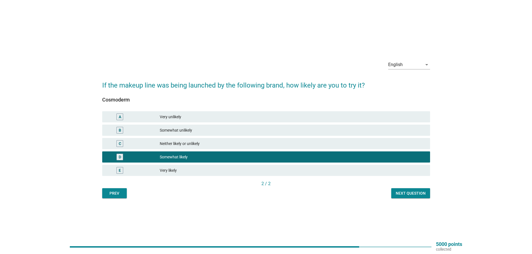
click at [413, 192] on div "Next question" at bounding box center [411, 194] width 30 height 6
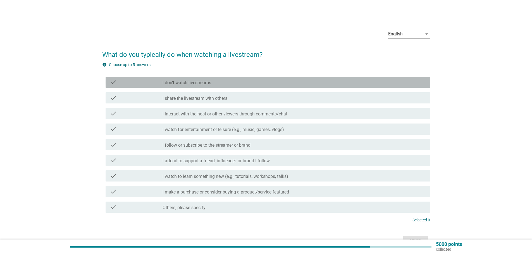
click at [302, 85] on div "check check_box_outline_blank I don’t watch livestreams" at bounding box center [268, 82] width 325 height 11
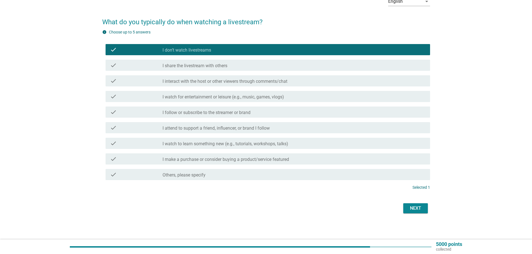
scroll to position [33, 0]
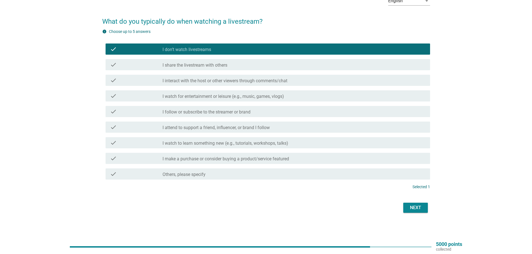
click at [415, 206] on div "Next" at bounding box center [416, 208] width 16 height 7
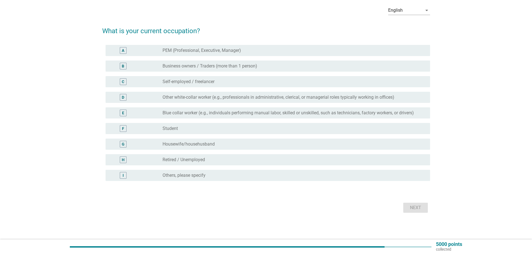
scroll to position [0, 0]
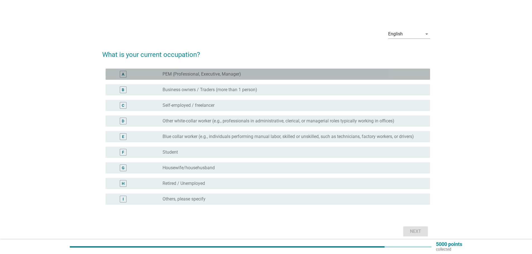
click at [267, 75] on div "radio_button_unchecked PEM (Professional, Executive, Manager)" at bounding box center [292, 75] width 259 height 6
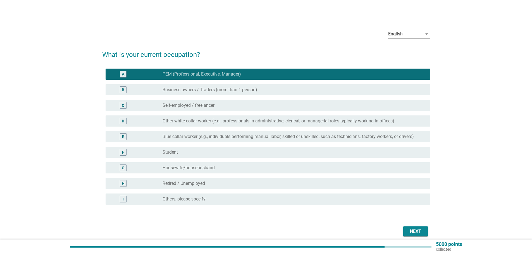
click at [414, 231] on div "Next" at bounding box center [416, 231] width 16 height 7
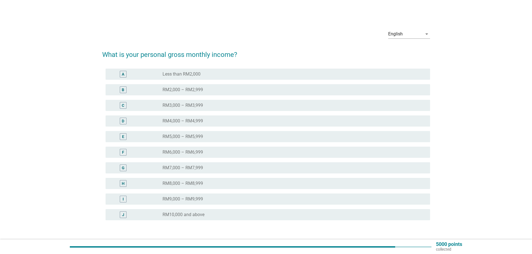
click at [235, 196] on div "I radio_button_unchecked RM9,000 – RM9,999" at bounding box center [268, 199] width 325 height 11
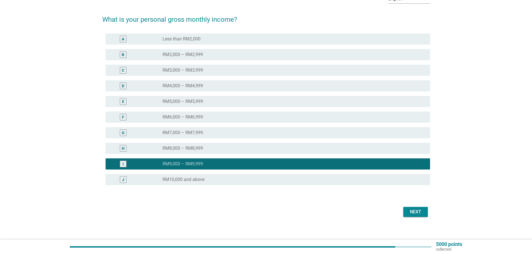
scroll to position [39, 0]
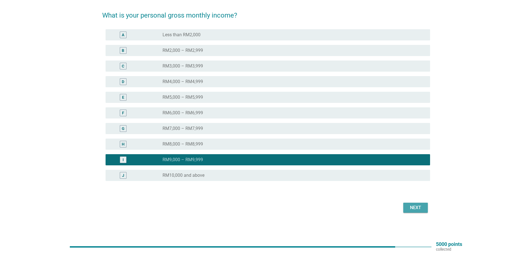
click at [413, 207] on div "Next" at bounding box center [416, 208] width 16 height 7
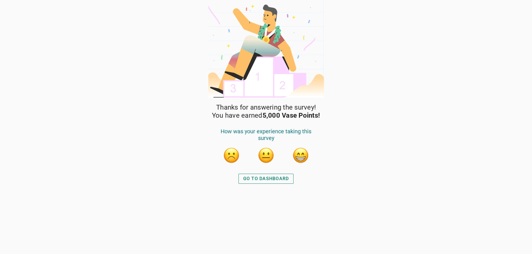
click at [267, 181] on div "GO TO DASHBOARD" at bounding box center [266, 179] width 46 height 7
